Goal: Task Accomplishment & Management: Manage account settings

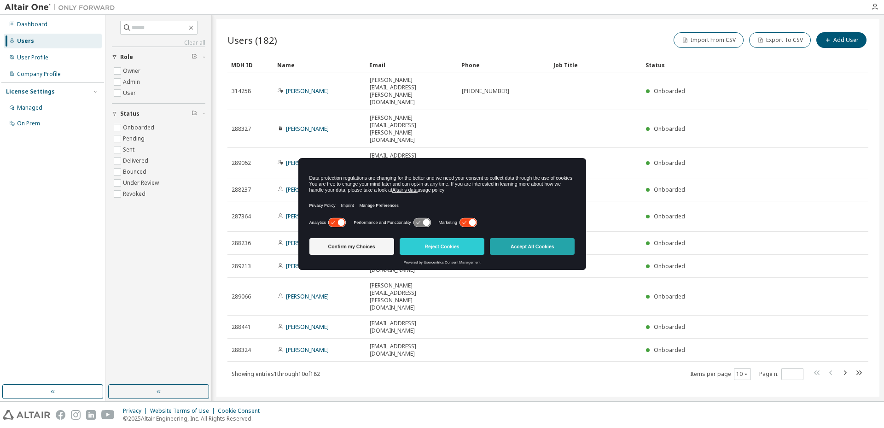
click at [519, 245] on button "Accept All Cookies" at bounding box center [532, 246] width 85 height 17
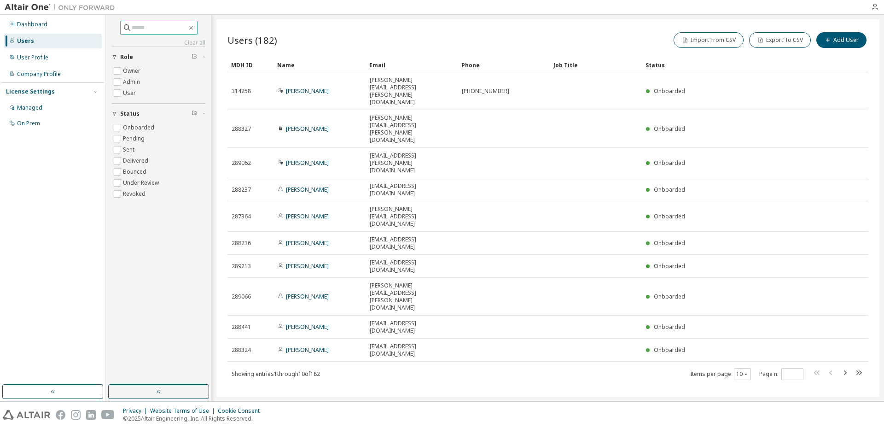
click at [154, 26] on input "text" at bounding box center [159, 27] width 55 height 9
type input "*****"
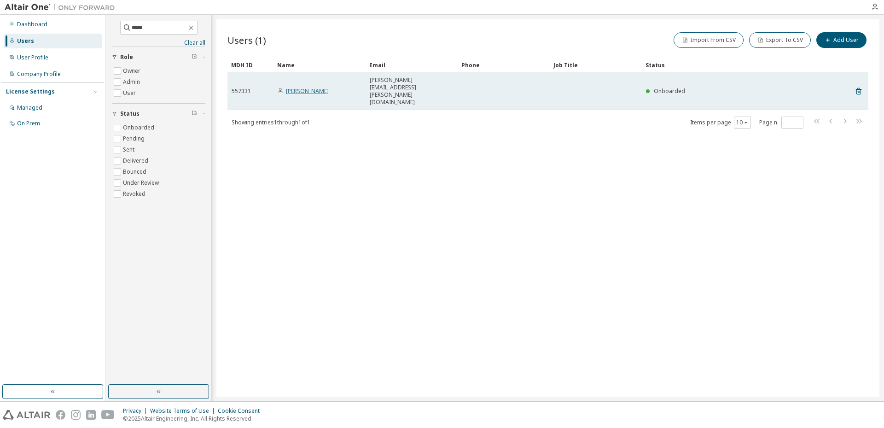
click at [295, 87] on link "[PERSON_NAME]" at bounding box center [307, 91] width 43 height 8
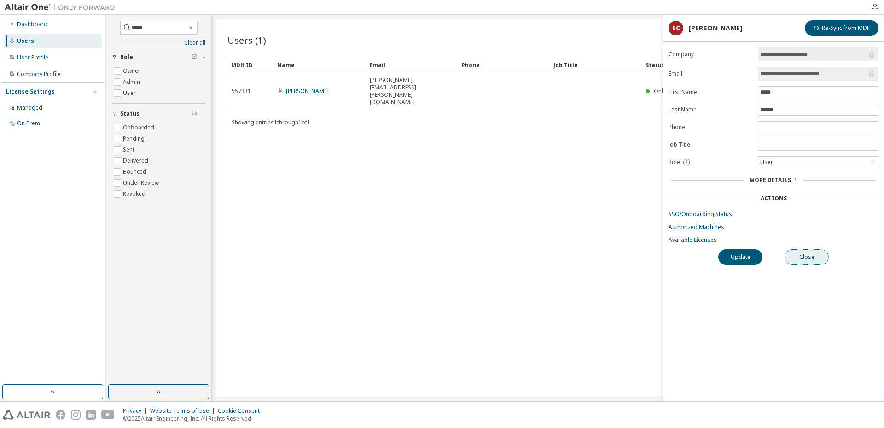
click at [807, 261] on button "Close" at bounding box center [807, 257] width 44 height 16
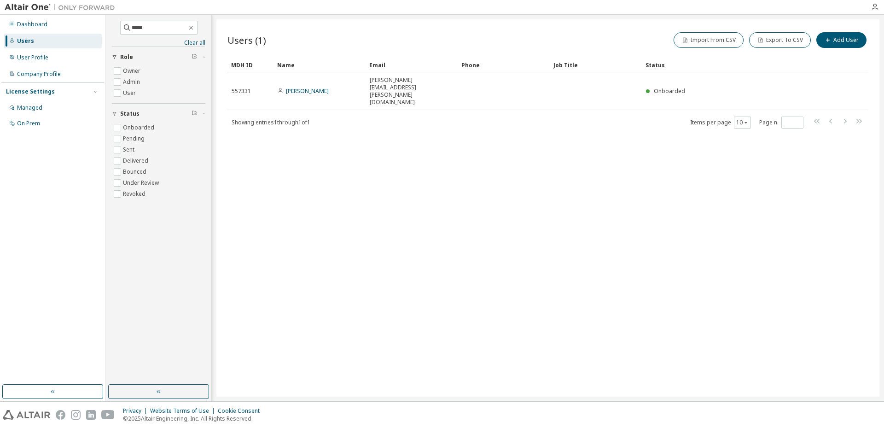
click at [383, 227] on div "Users (1) Import From CSV Export To CSV Add User Clear Load Save Save As Field …" at bounding box center [547, 207] width 663 height 377
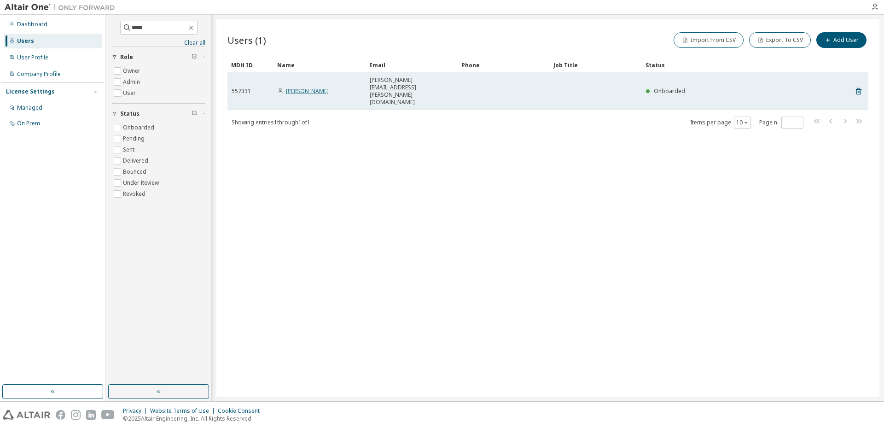
click at [306, 87] on link "[PERSON_NAME]" at bounding box center [307, 91] width 43 height 8
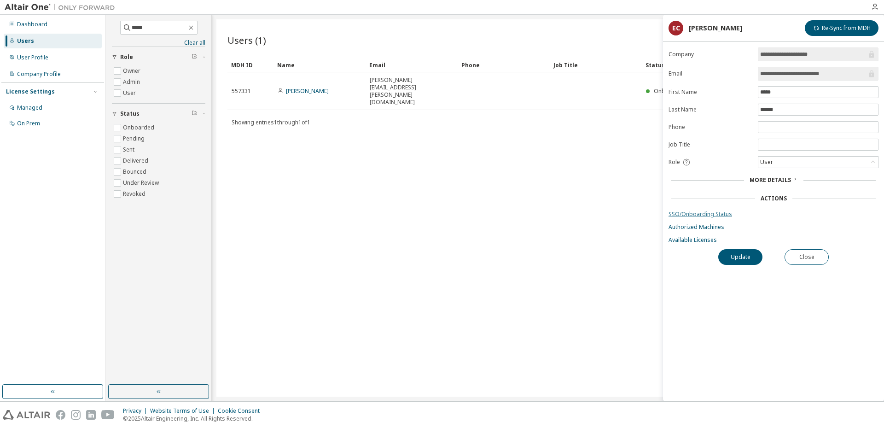
click at [692, 213] on link "SSO/Onboarding Status" at bounding box center [774, 213] width 210 height 7
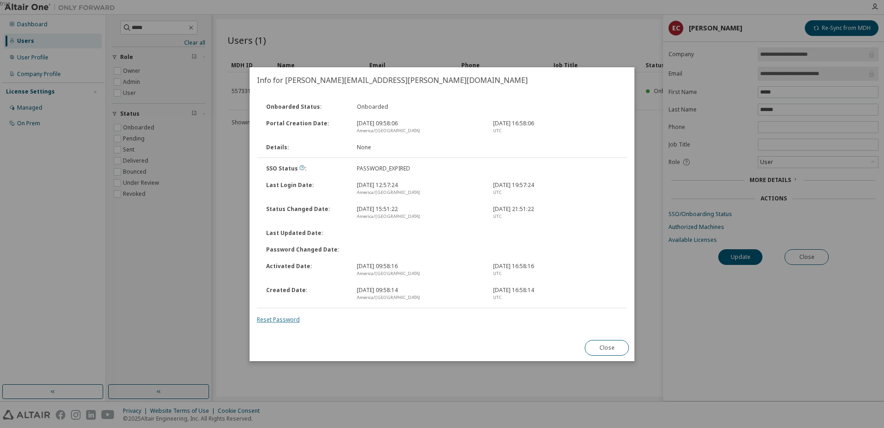
click at [269, 320] on link "Reset Password" at bounding box center [278, 319] width 43 height 8
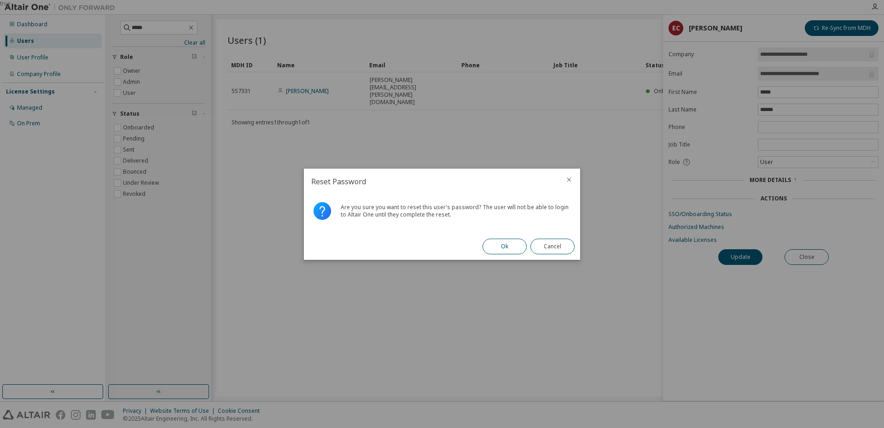
click at [497, 251] on button "Ok" at bounding box center [505, 247] width 44 height 16
click at [555, 246] on button "Close" at bounding box center [553, 247] width 44 height 16
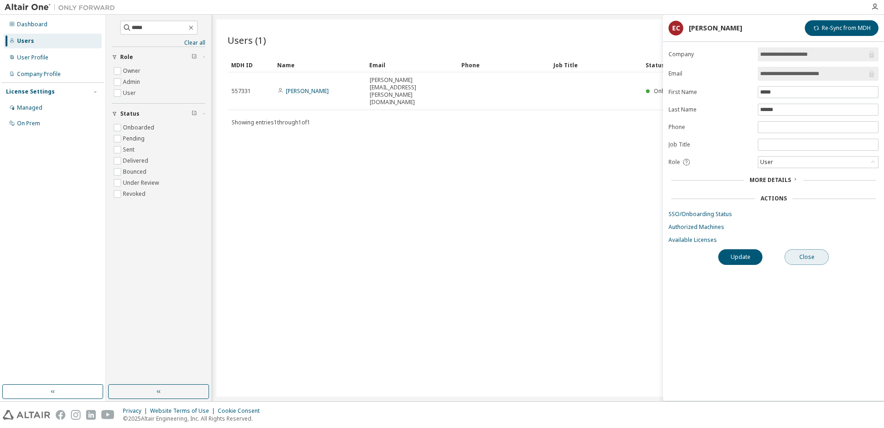
click at [812, 257] on button "Close" at bounding box center [807, 257] width 44 height 16
